Goal: Communication & Community: Share content

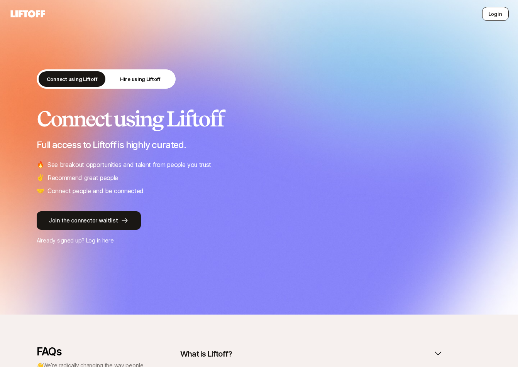
click at [484, 8] on button "Log in" at bounding box center [495, 14] width 27 height 14
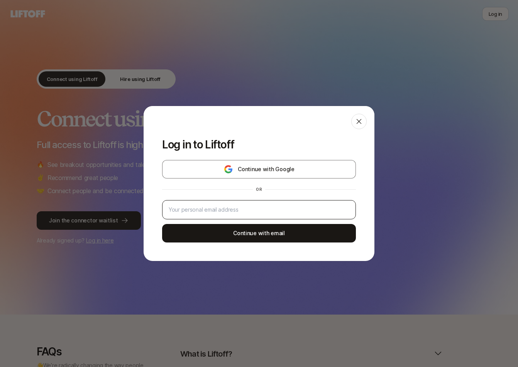
click at [240, 204] on div at bounding box center [259, 209] width 194 height 19
click at [238, 211] on input "email" at bounding box center [259, 209] width 181 height 9
click at [250, 213] on input "email" at bounding box center [259, 209] width 181 height 9
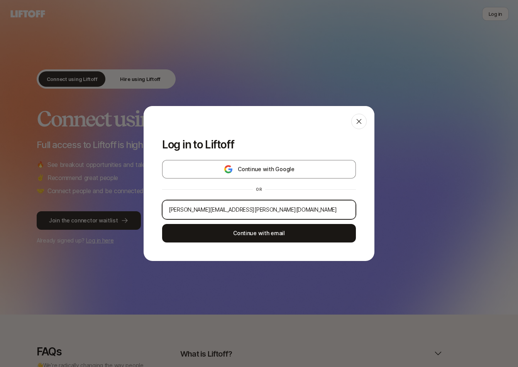
type input "ashvini.thammaiah@gmail.com"
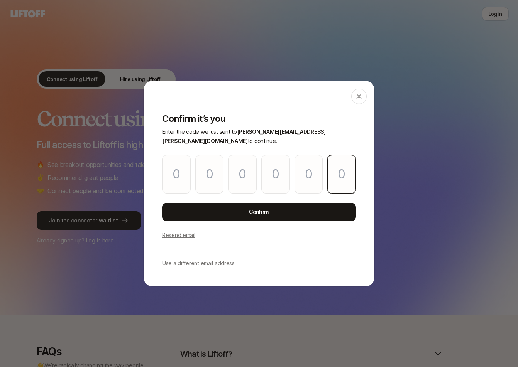
paste input "3"
type input "6"
type input "9"
type input "6"
type input "1"
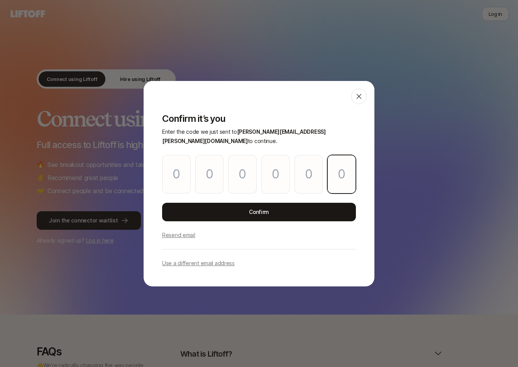
type input "6"
type input "3"
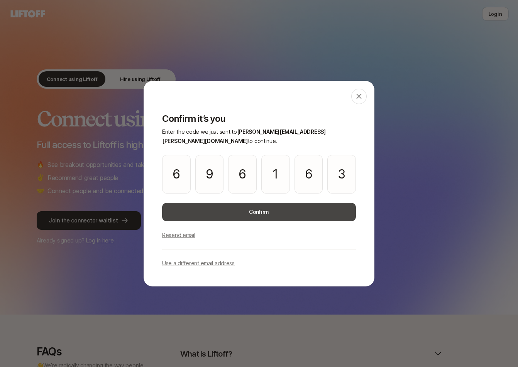
click at [229, 207] on button "Confirm" at bounding box center [259, 212] width 194 height 19
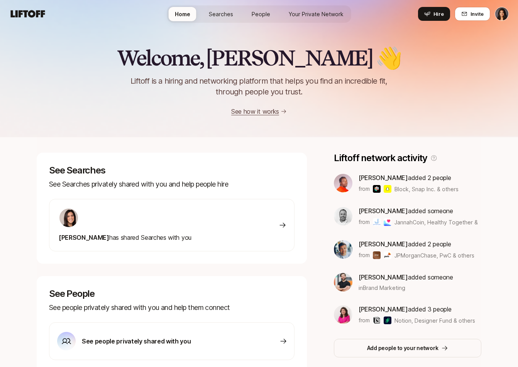
click at [231, 16] on span "Searches" at bounding box center [221, 14] width 24 height 8
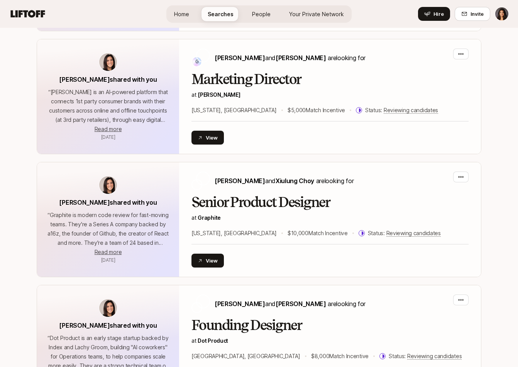
scroll to position [2454, 0]
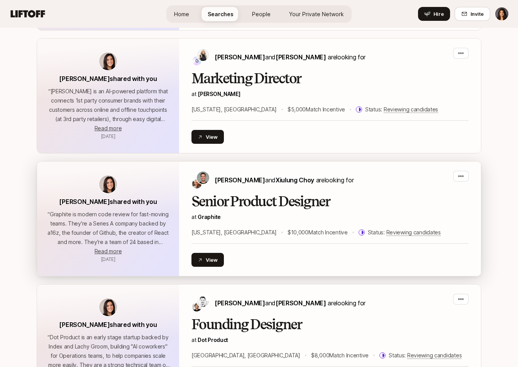
click at [251, 194] on h2 "Senior Product Designer" at bounding box center [329, 201] width 277 height 15
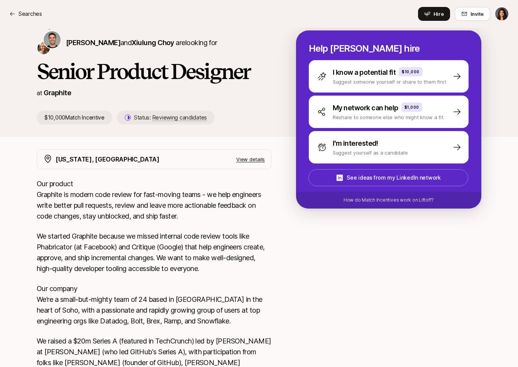
scroll to position [76, 0]
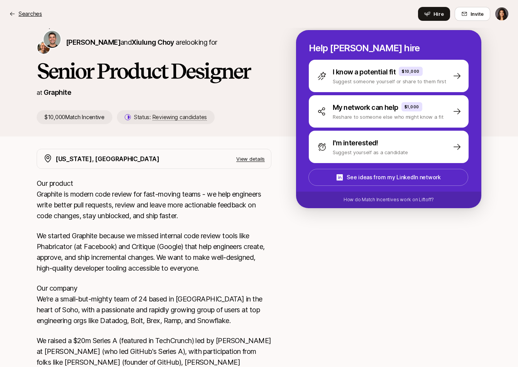
click at [10, 15] on icon at bounding box center [12, 14] width 6 height 6
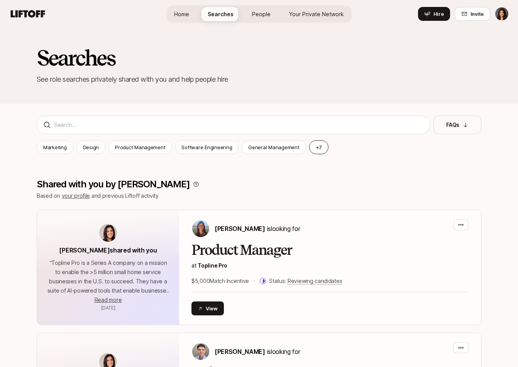
click at [316, 150] on button "+ 7" at bounding box center [319, 147] width 20 height 14
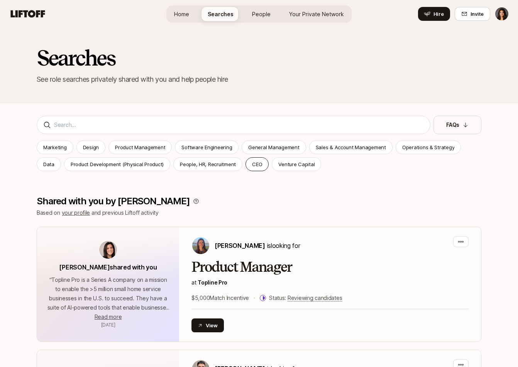
click at [252, 165] on p "CEO" at bounding box center [257, 164] width 10 height 8
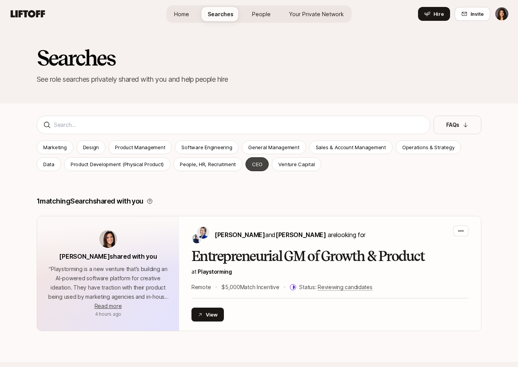
click at [252, 165] on p "CEO" at bounding box center [257, 164] width 10 height 8
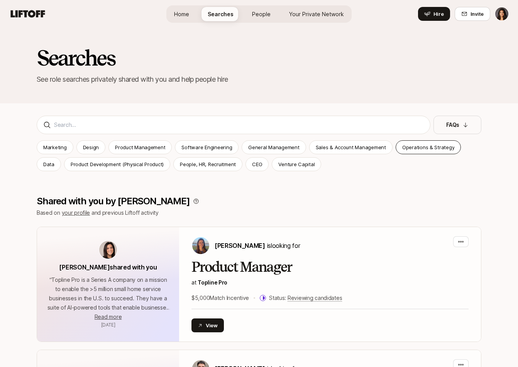
click at [436, 152] on div "Operations & Strategy" at bounding box center [428, 147] width 66 height 14
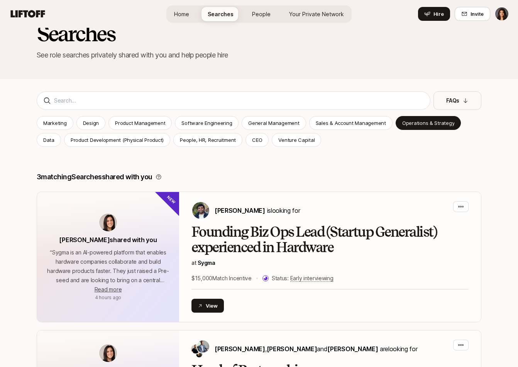
scroll to position [15, 0]
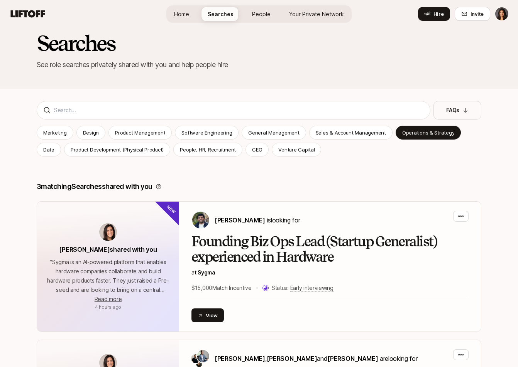
click at [415, 142] on div "Marketing Design Product Management Software Engineering General Management Sal…" at bounding box center [259, 141] width 444 height 31
click at [416, 135] on p "Operations & Strategy" at bounding box center [428, 133] width 52 height 8
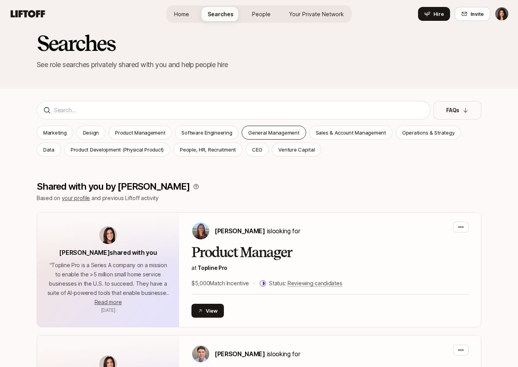
click at [285, 138] on div "General Management" at bounding box center [273, 133] width 64 height 14
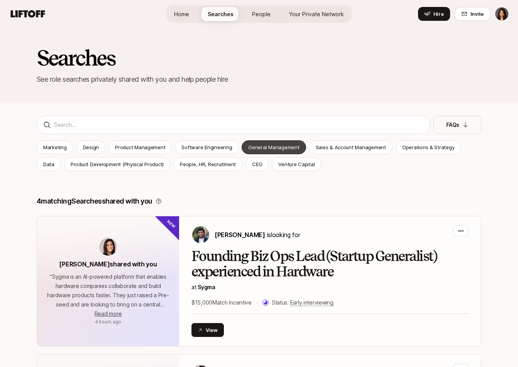
click at [280, 147] on p "General Management" at bounding box center [273, 147] width 51 height 8
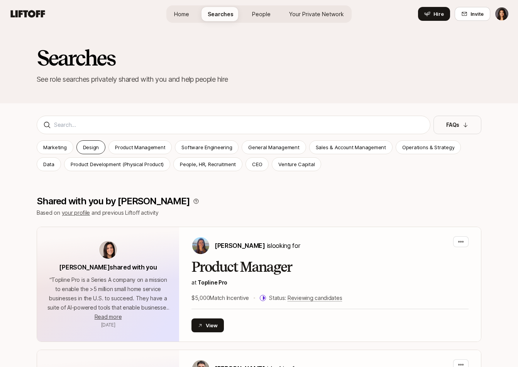
click at [86, 147] on p "Design" at bounding box center [91, 147] width 16 height 8
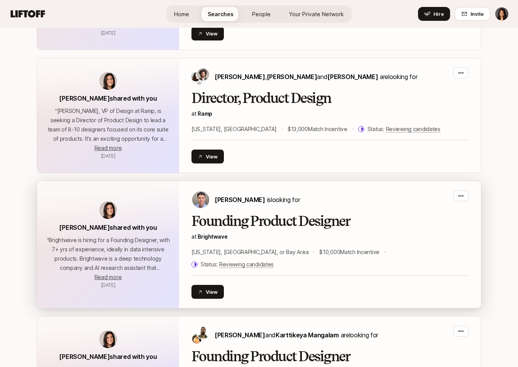
scroll to position [652, 0]
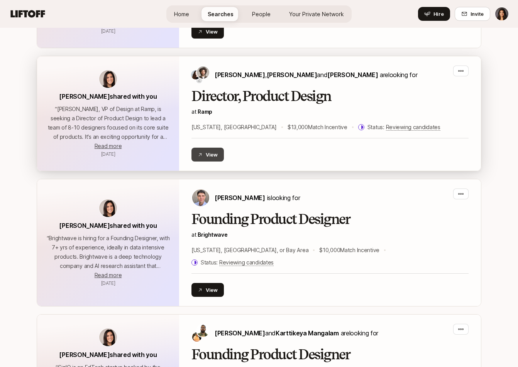
click at [213, 155] on button "View" at bounding box center [207, 155] width 32 height 14
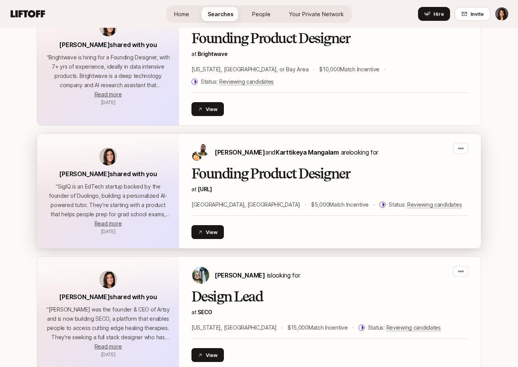
scroll to position [840, 0]
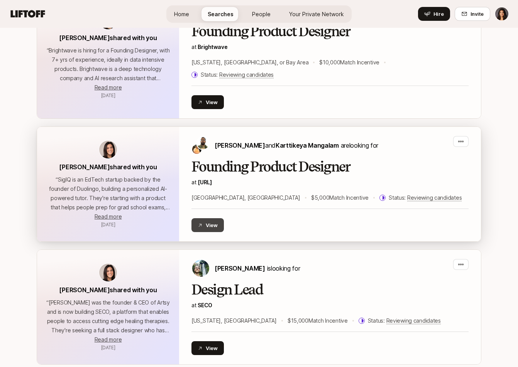
click at [222, 218] on button "View" at bounding box center [207, 225] width 32 height 14
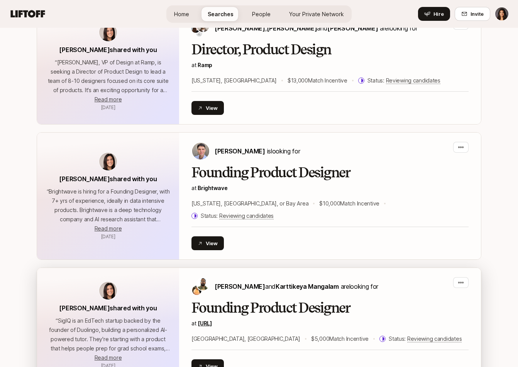
scroll to position [689, 0]
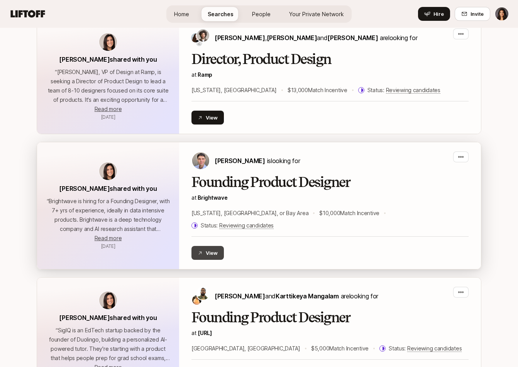
click at [203, 246] on button "View" at bounding box center [207, 253] width 32 height 14
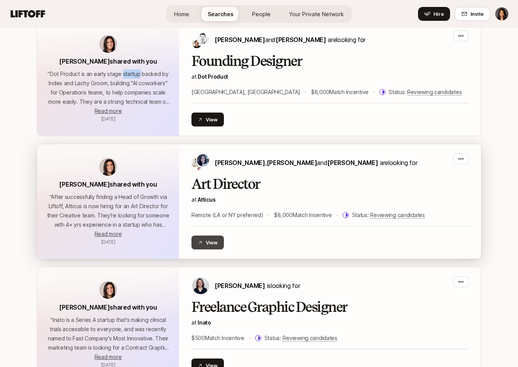
scroll to position [318, 0]
click at [205, 249] on button "View" at bounding box center [207, 243] width 32 height 14
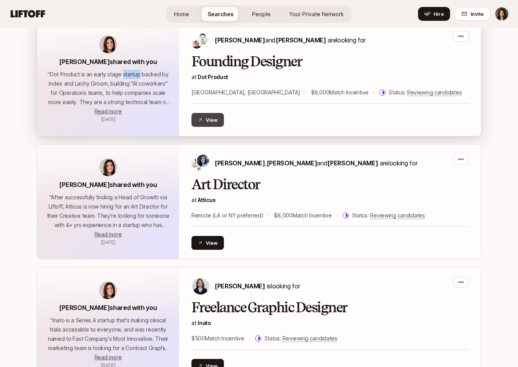
click at [211, 121] on button "View" at bounding box center [207, 120] width 32 height 14
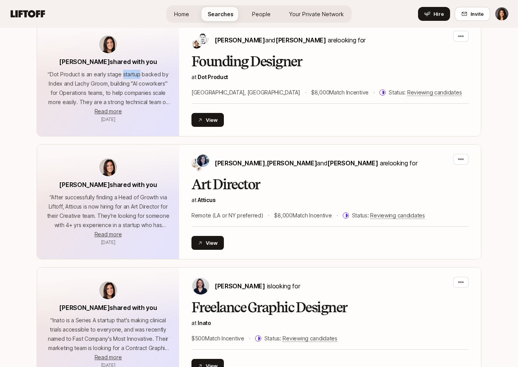
scroll to position [58, 0]
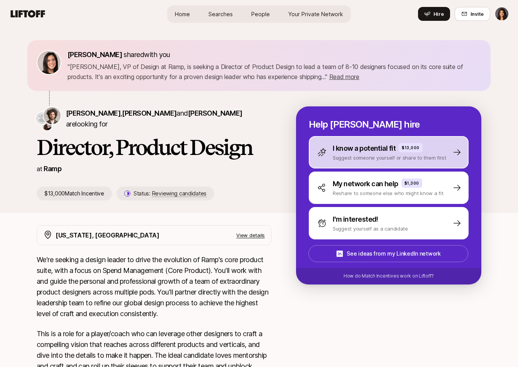
click at [388, 158] on p "Suggest someone yourself or share to them first" at bounding box center [389, 158] width 113 height 8
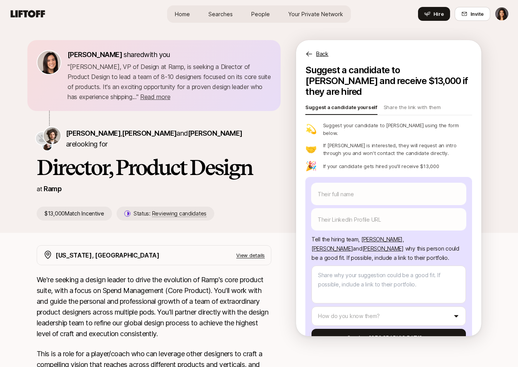
click at [246, 257] on p "View details" at bounding box center [250, 256] width 29 height 8
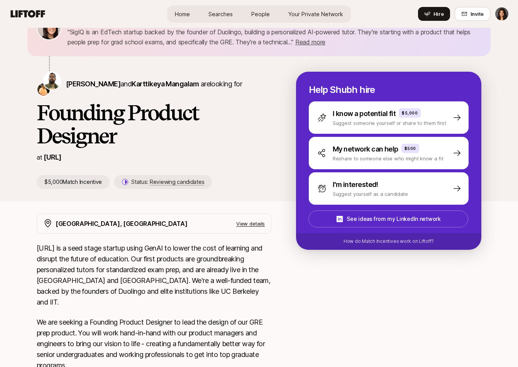
scroll to position [14, 0]
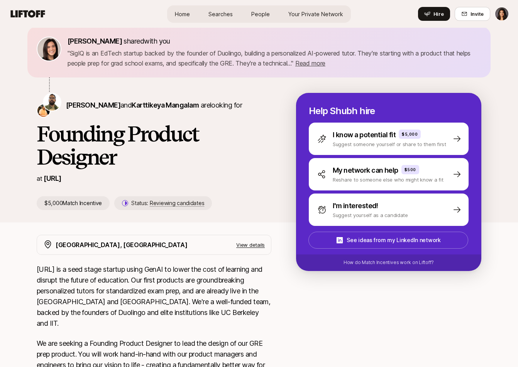
drag, startPoint x: 39, startPoint y: 135, endPoint x: 70, endPoint y: 176, distance: 51.5
click at [70, 176] on div "Shubh Gupta and Karttikeya Mangalam are looking for Founding Product Designer a…" at bounding box center [166, 151] width 259 height 117
copy div "Founding Product Designer at SigIQ.ai"
click at [3, 212] on div "Eleanor Morgan shared with you " SigIQ is an EdTech startup backed by the found…" at bounding box center [259, 118] width 518 height 208
click at [2, 100] on div "Eleanor Morgan shared with you " SigIQ is an EdTech startup backed by the found…" at bounding box center [259, 118] width 518 height 208
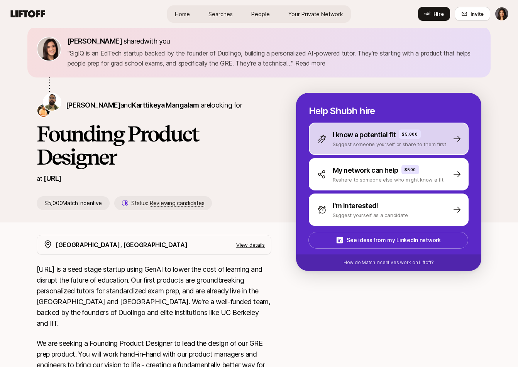
click at [405, 148] on div "I know a potential fit $5,000 Suggest someone yourself or share to them first" at bounding box center [389, 139] width 160 height 32
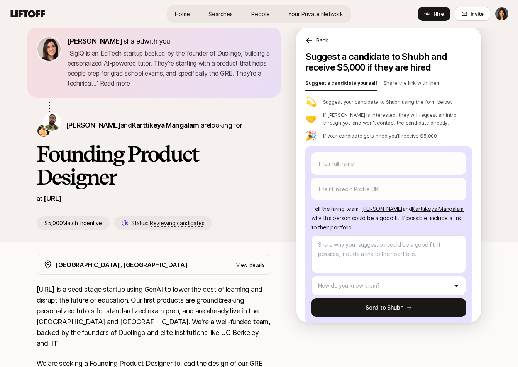
click at [405, 81] on p "Share the link with them" at bounding box center [411, 84] width 57 height 11
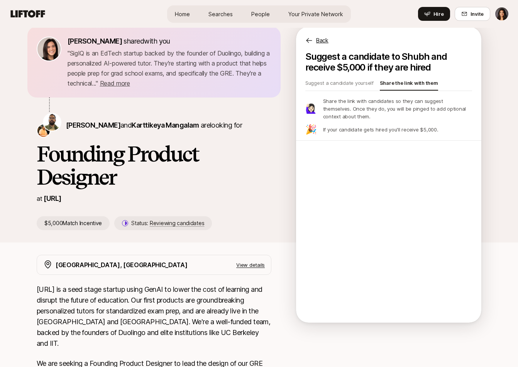
type textarea "x"
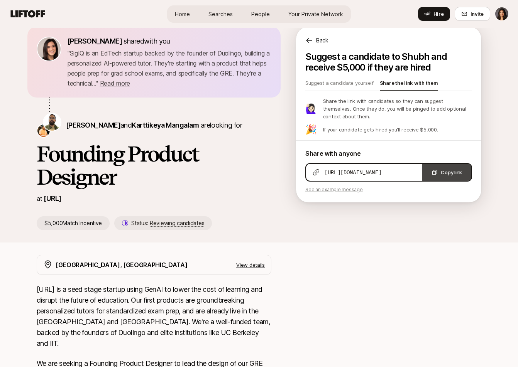
click at [432, 169] on button "Copy link" at bounding box center [446, 172] width 49 height 17
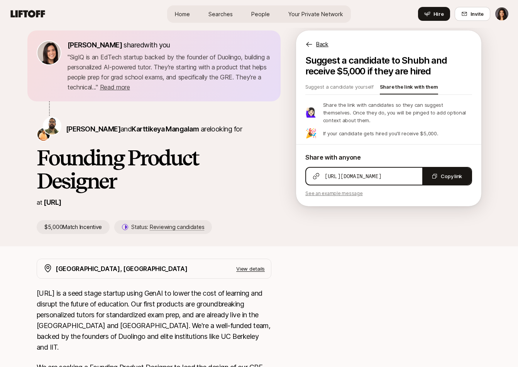
scroll to position [0, 0]
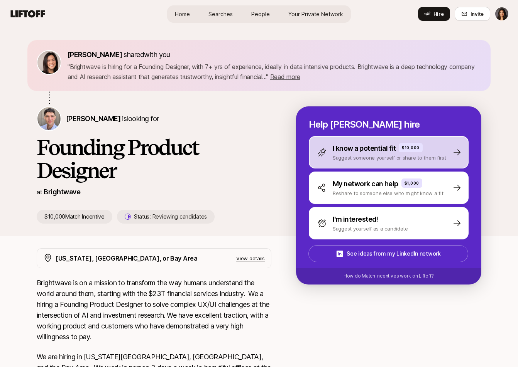
click at [353, 150] on p "I know a potential fit" at bounding box center [364, 148] width 63 height 11
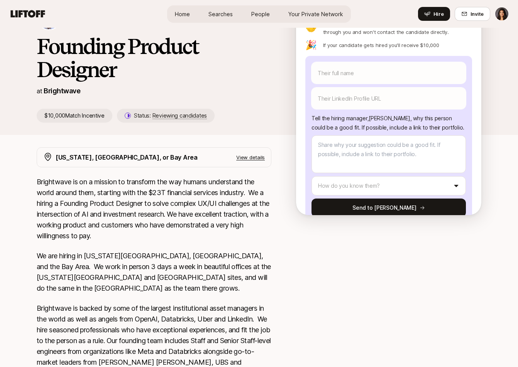
scroll to position [202, 0]
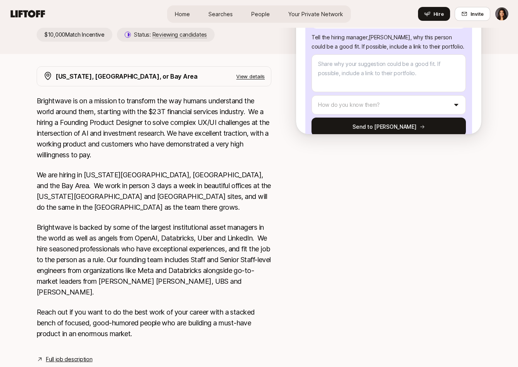
click at [84, 355] on link "Full job description" at bounding box center [69, 359] width 46 height 9
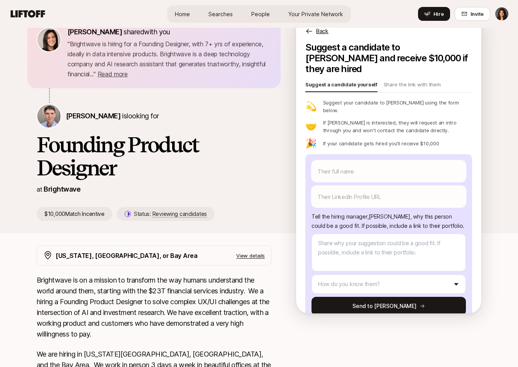
scroll to position [39, 0]
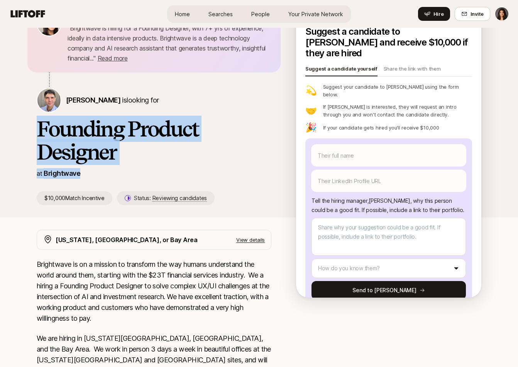
drag, startPoint x: 38, startPoint y: 127, endPoint x: 112, endPoint y: 181, distance: 91.8
click at [112, 181] on div "Eleanor Morgan shared with you " Brightwave is hiring for a Founding Designer, …" at bounding box center [166, 104] width 259 height 204
copy div "Founding Product Designer at Brightwave"
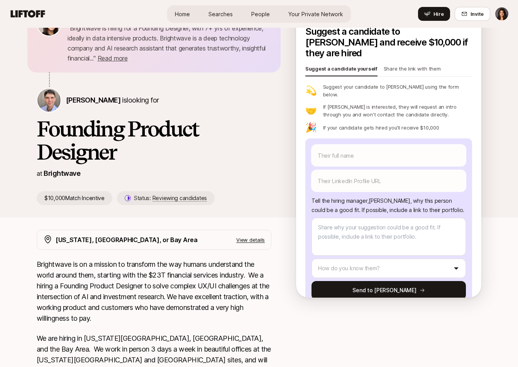
click at [411, 65] on p "Share the link with them" at bounding box center [411, 70] width 57 height 11
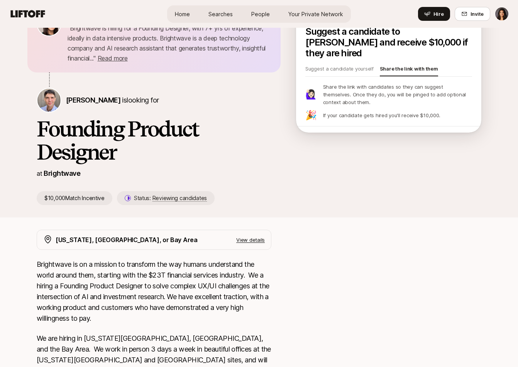
type textarea "x"
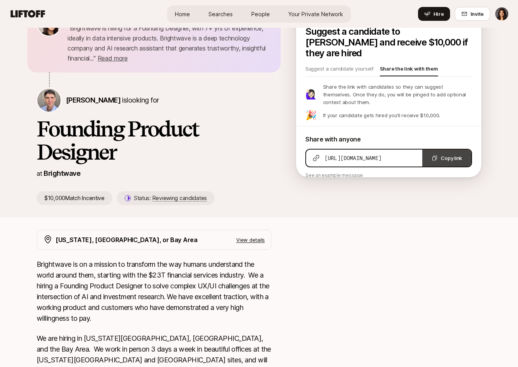
click at [441, 150] on button "Copy link" at bounding box center [446, 158] width 49 height 17
click at [436, 150] on button "Copy link" at bounding box center [446, 158] width 49 height 17
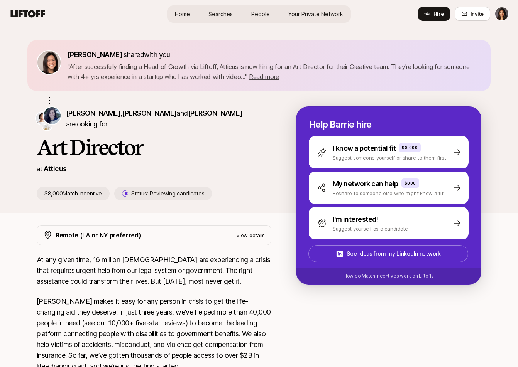
click at [249, 236] on p "View details" at bounding box center [250, 235] width 29 height 8
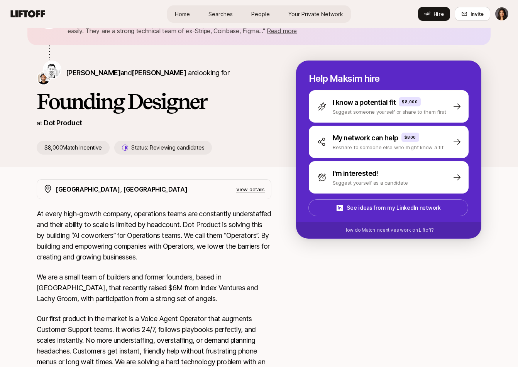
scroll to position [147, 0]
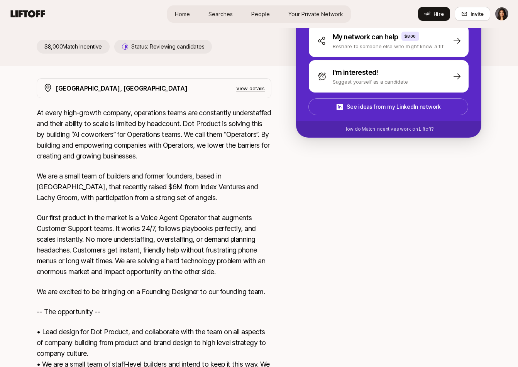
click at [252, 91] on p "View details" at bounding box center [250, 88] width 29 height 8
